Goal: Obtain resource: Download file/media

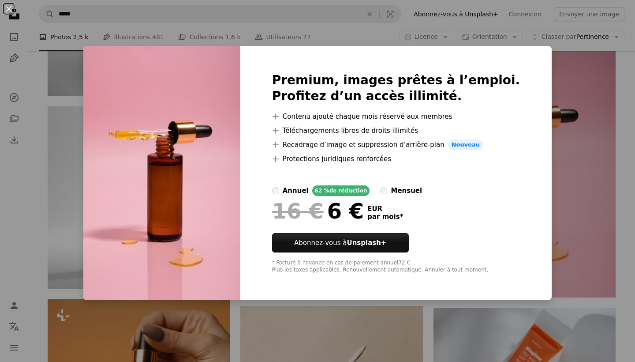
scroll to position [1017, 0]
click at [532, 100] on div "An X shape Premium, images prêtes à l’emploi. Profitez d’un accès illimité. A p…" at bounding box center [317, 181] width 635 height 362
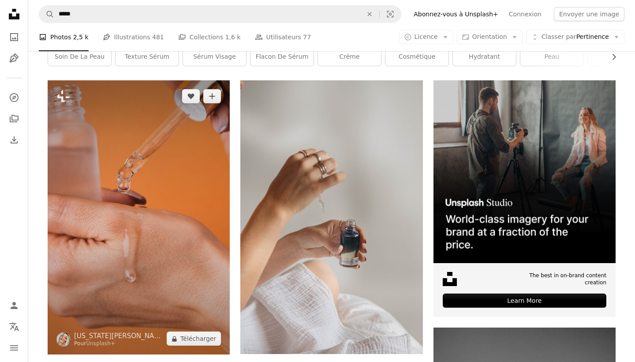
scroll to position [238, 0]
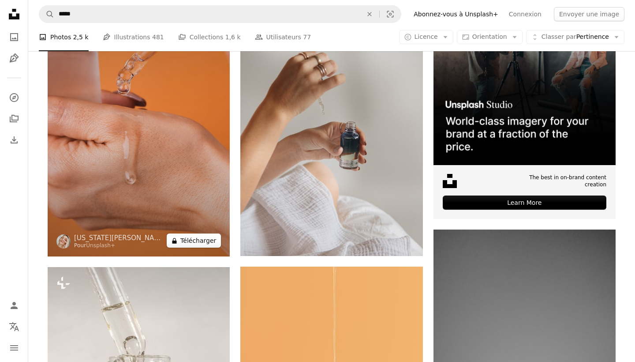
click at [186, 245] on button "A lock Télécharger" at bounding box center [194, 240] width 54 height 14
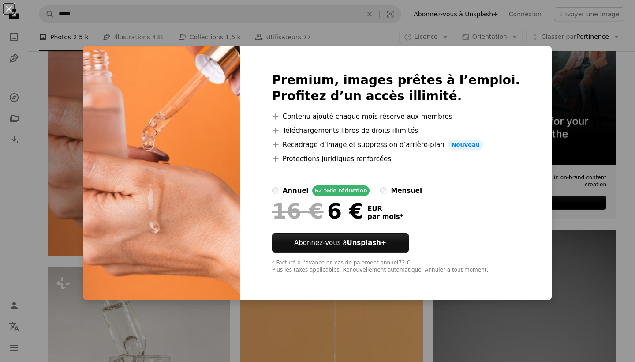
click at [517, 56] on div "Premium, images prêtes à l’emploi. Profitez d’un accès illimité. A plus sign Co…" at bounding box center [396, 173] width 312 height 254
click at [535, 60] on div "An X shape Premium, images prêtes à l’emploi. Profitez d’un accès illimité. A p…" at bounding box center [317, 181] width 635 height 362
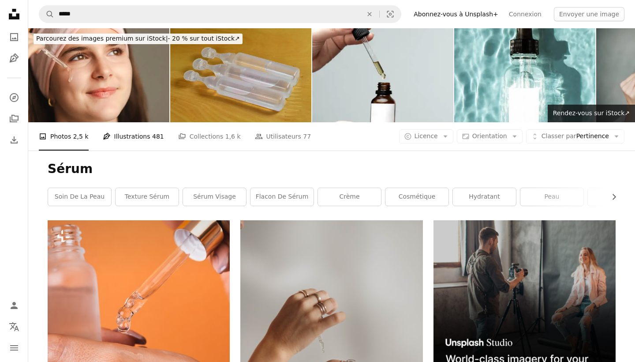
click at [131, 133] on link "Pen Tool Illustrations 481" at bounding box center [133, 136] width 61 height 28
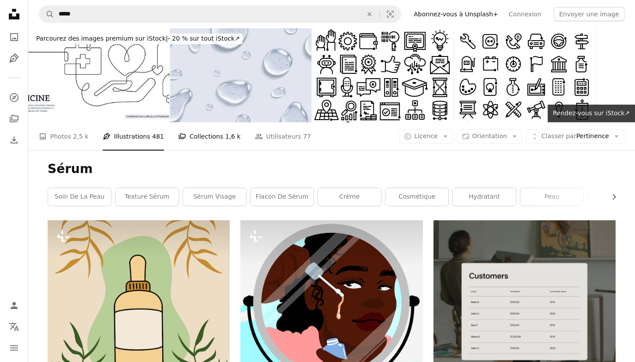
click at [188, 138] on link "A stack of folders Collections 1,6 k" at bounding box center [209, 136] width 63 height 28
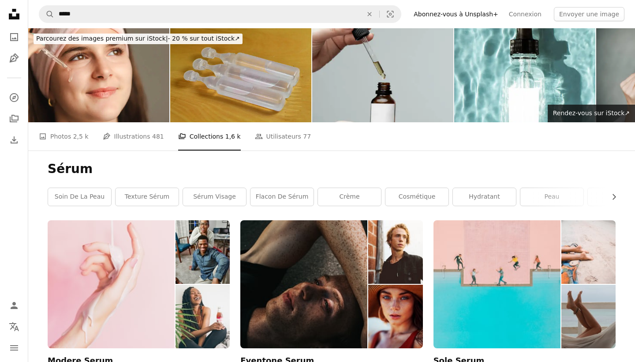
click at [350, 78] on img at bounding box center [382, 75] width 141 height 94
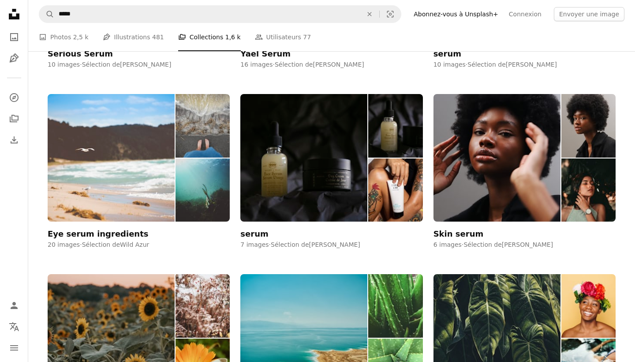
scroll to position [497, 0]
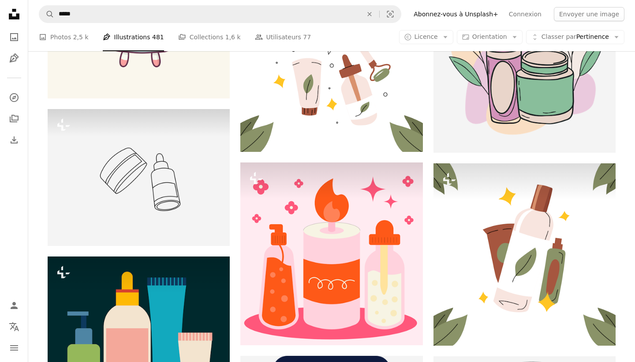
scroll to position [3, 0]
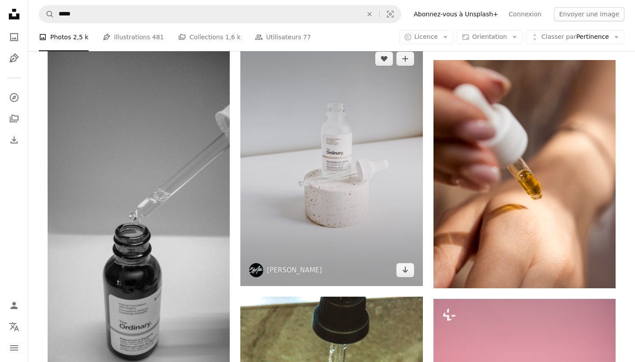
scroll to position [993, 0]
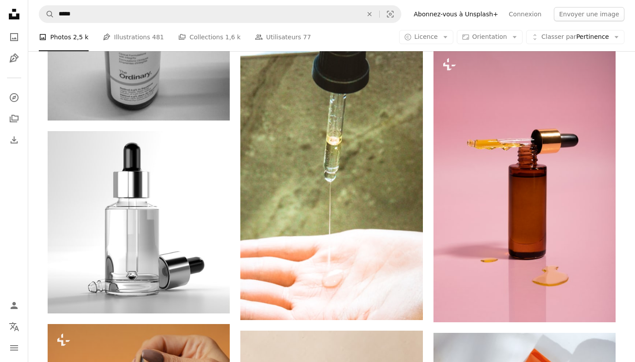
drag, startPoint x: 162, startPoint y: 23, endPoint x: 86, endPoint y: 28, distance: 76.0
click at [88, 28] on nav "A magnifying glass ***** An X shape Visual search Filters Abonnez-vous à Unspla…" at bounding box center [331, 14] width 607 height 28
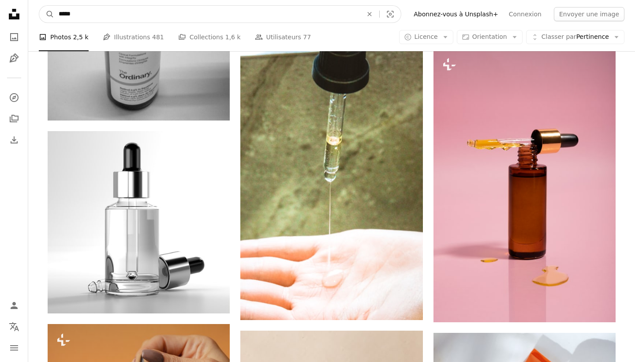
drag, startPoint x: 91, startPoint y: 11, endPoint x: 0, endPoint y: 15, distance: 91.0
click at [0, 13] on div "Unsplash logo Accueil Unsplash A photo Pen Tool A compass A stack of folders Do…" at bounding box center [317, 366] width 635 height 2718
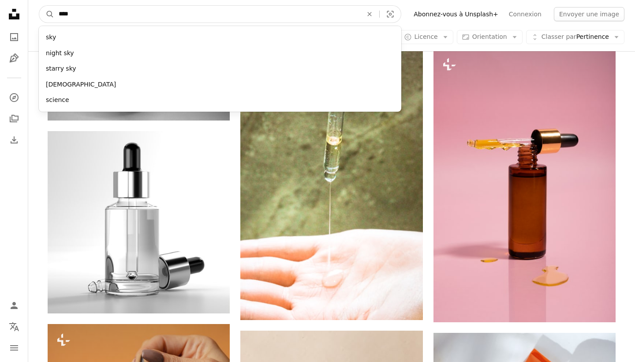
type input "****"
click at [47, 14] on button "A magnifying glass" at bounding box center [46, 14] width 15 height 17
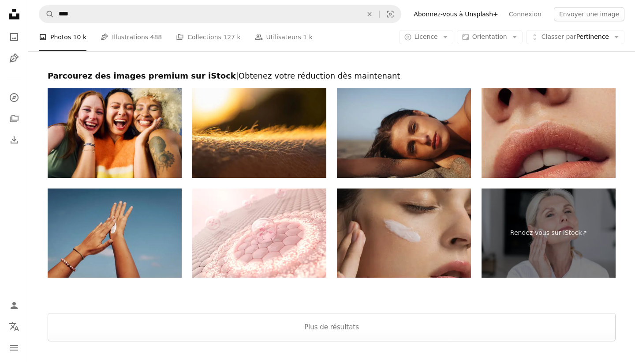
scroll to position [2101, 0]
